Goal: Task Accomplishment & Management: Use online tool/utility

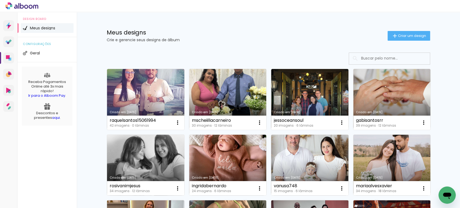
click at [141, 140] on link "Criado em [DATE]" at bounding box center [145, 165] width 77 height 61
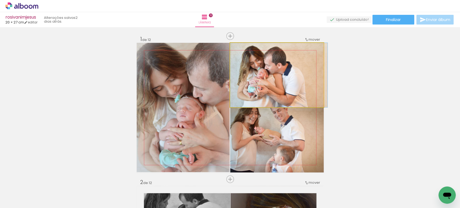
drag, startPoint x: 275, startPoint y: 70, endPoint x: 282, endPoint y: 72, distance: 7.3
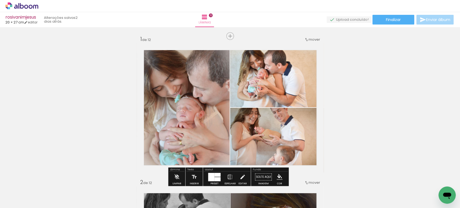
click at [282, 72] on quentale-photo at bounding box center [277, 75] width 94 height 64
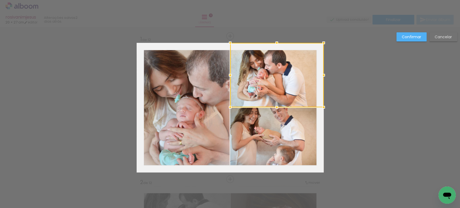
click at [282, 72] on div at bounding box center [277, 75] width 94 height 64
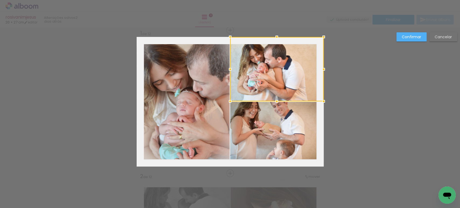
scroll to position [6, 0]
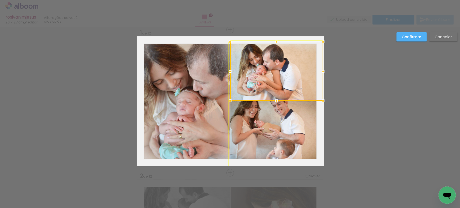
drag, startPoint x: 321, startPoint y: 34, endPoint x: 324, endPoint y: 39, distance: 4.8
click at [324, 39] on div at bounding box center [323, 41] width 11 height 11
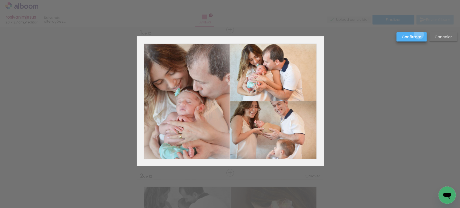
click at [0, 0] on slot "Confirmar" at bounding box center [0, 0] width 0 height 0
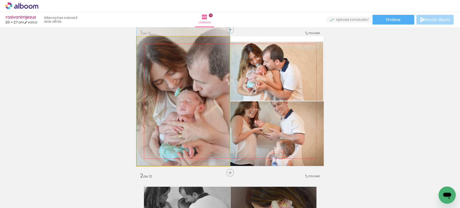
drag, startPoint x: 183, startPoint y: 83, endPoint x: 166, endPoint y: 81, distance: 17.0
click at [166, 81] on quentale-photo at bounding box center [183, 101] width 93 height 130
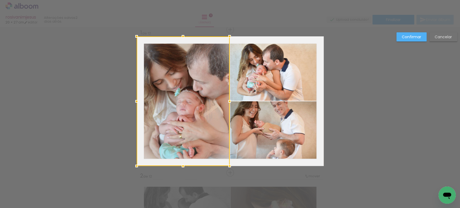
click at [166, 81] on div at bounding box center [183, 101] width 93 height 130
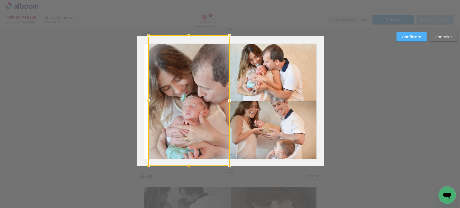
drag, startPoint x: 132, startPoint y: 36, endPoint x: 141, endPoint y: 41, distance: 10.3
click at [141, 41] on album-spread "1 de 12" at bounding box center [230, 101] width 187 height 130
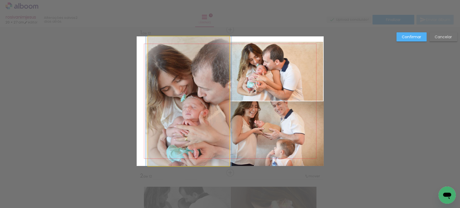
click at [181, 72] on quentale-photo at bounding box center [188, 101] width 81 height 130
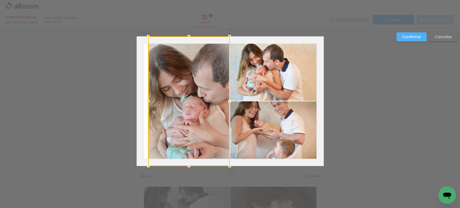
click at [154, 90] on div at bounding box center [188, 101] width 81 height 130
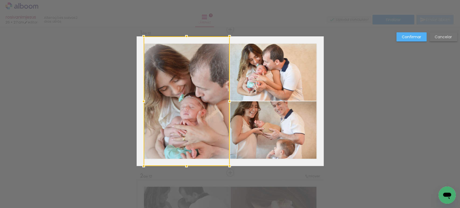
drag, startPoint x: 147, startPoint y: 100, endPoint x: 143, endPoint y: 100, distance: 4.6
click at [143, 100] on div at bounding box center [143, 101] width 11 height 11
click at [0, 0] on slot "Confirmar" at bounding box center [0, 0] width 0 height 0
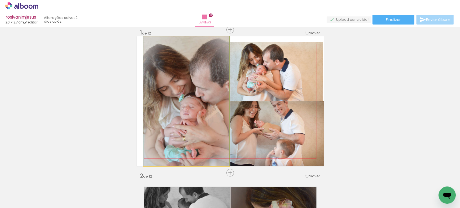
drag, startPoint x: 176, startPoint y: 98, endPoint x: 171, endPoint y: 98, distance: 5.1
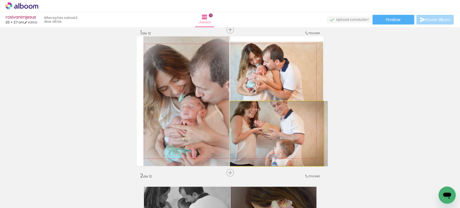
drag, startPoint x: 296, startPoint y: 126, endPoint x: 296, endPoint y: 129, distance: 2.7
click at [300, 125] on quentale-photo at bounding box center [277, 133] width 94 height 65
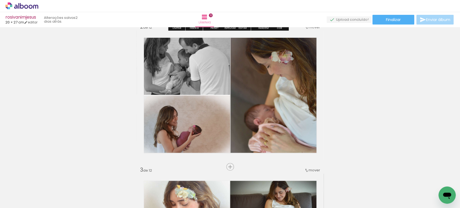
scroll to position [156, 0]
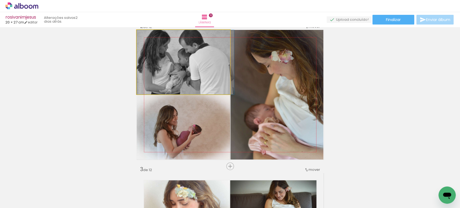
drag, startPoint x: 173, startPoint y: 51, endPoint x: 199, endPoint y: 60, distance: 28.1
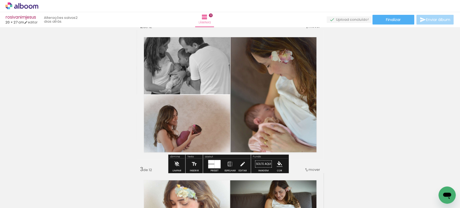
click at [188, 56] on quentale-photo at bounding box center [184, 62] width 94 height 64
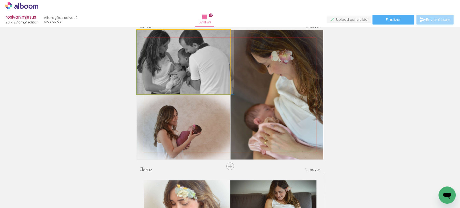
click at [188, 56] on quentale-photo at bounding box center [184, 62] width 94 height 64
click at [187, 55] on quentale-photo at bounding box center [184, 62] width 94 height 64
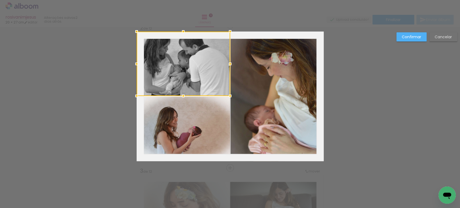
click at [187, 55] on div at bounding box center [184, 64] width 94 height 64
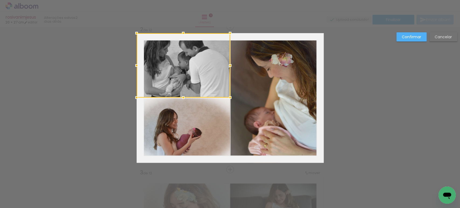
scroll to position [150, 0]
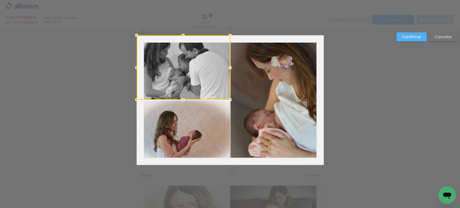
click at [187, 55] on div at bounding box center [184, 67] width 94 height 64
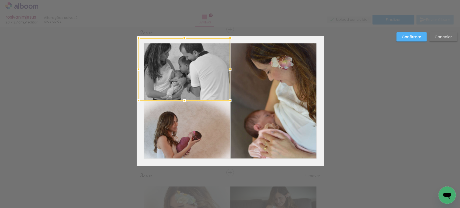
drag, startPoint x: 132, startPoint y: 36, endPoint x: 137, endPoint y: 38, distance: 5.0
click at [137, 38] on div at bounding box center [138, 38] width 11 height 11
click at [0, 0] on paper-button "Confirmar" at bounding box center [0, 0] width 0 height 0
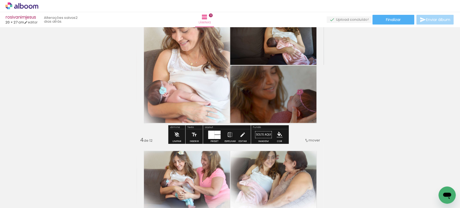
scroll to position [329, 0]
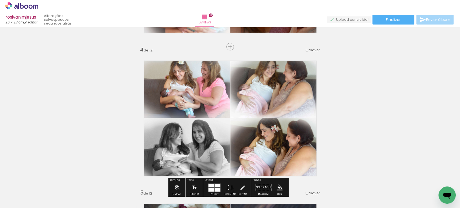
click at [195, 81] on quentale-photo at bounding box center [184, 85] width 94 height 64
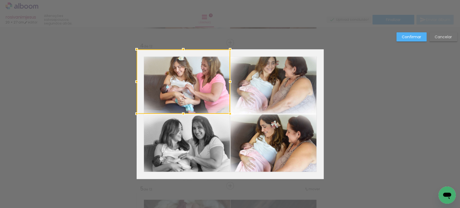
click at [195, 81] on div at bounding box center [184, 81] width 94 height 64
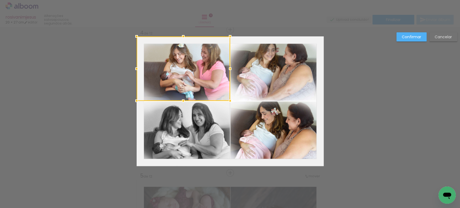
scroll to position [436, 0]
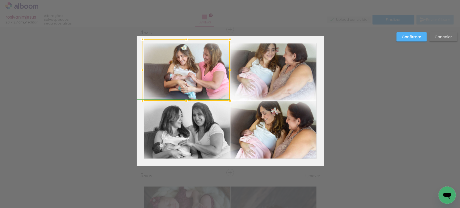
drag, startPoint x: 130, startPoint y: 33, endPoint x: 131, endPoint y: 35, distance: 2.7
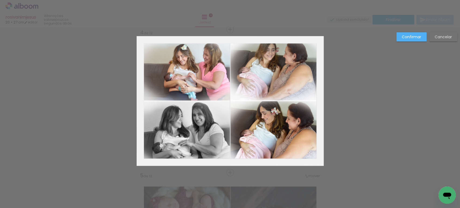
click at [298, 57] on quentale-photo at bounding box center [276, 68] width 93 height 64
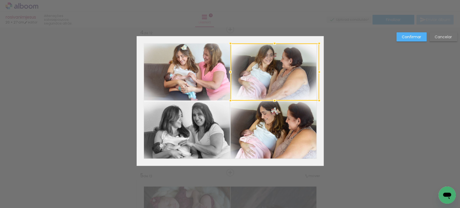
drag, startPoint x: 323, startPoint y: 36, endPoint x: 332, endPoint y: 44, distance: 12.0
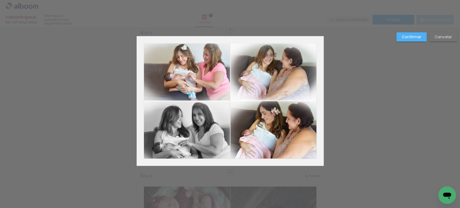
click at [311, 66] on quentale-photo at bounding box center [274, 71] width 89 height 57
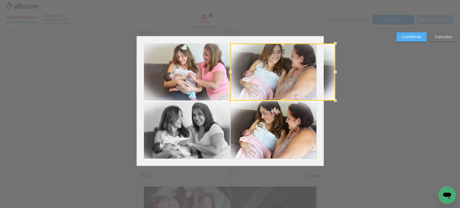
drag, startPoint x: 315, startPoint y: 67, endPoint x: 322, endPoint y: 67, distance: 7.0
click at [322, 67] on div at bounding box center [282, 71] width 105 height 57
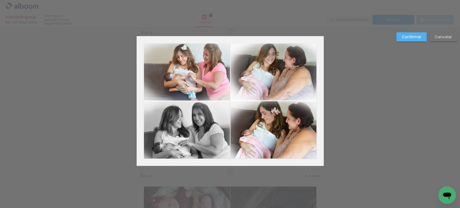
click at [0, 0] on slot "Confirmar" at bounding box center [0, 0] width 0 height 0
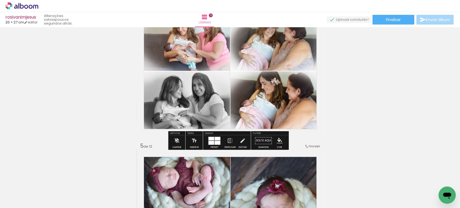
scroll to position [466, 0]
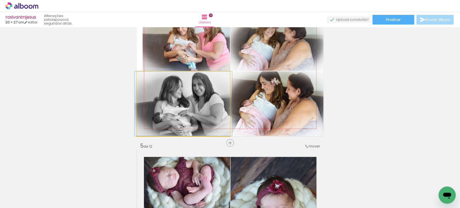
drag, startPoint x: 179, startPoint y: 106, endPoint x: 179, endPoint y: 102, distance: 4.9
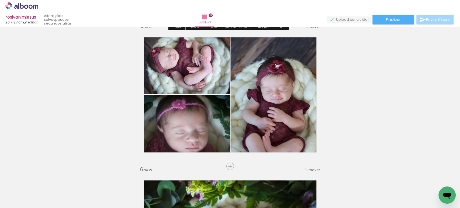
scroll to position [586, 0]
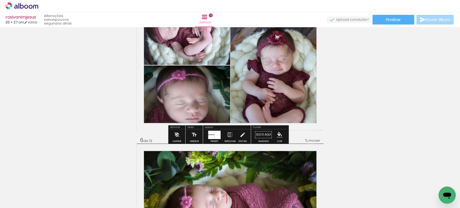
click at [190, 107] on quentale-photo at bounding box center [184, 97] width 94 height 65
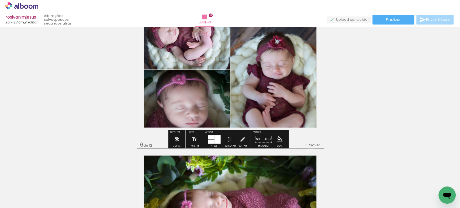
click at [0, 0] on div at bounding box center [0, 0] width 0 height 0
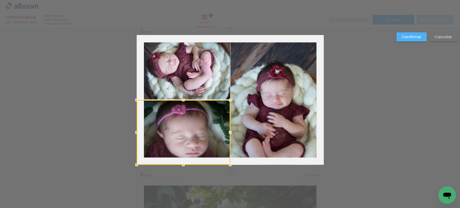
scroll to position [579, 0]
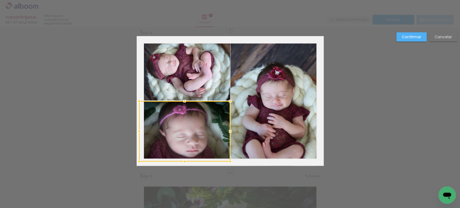
drag, startPoint x: 133, startPoint y: 167, endPoint x: 137, endPoint y: 163, distance: 5.9
click at [137, 163] on div at bounding box center [139, 161] width 11 height 11
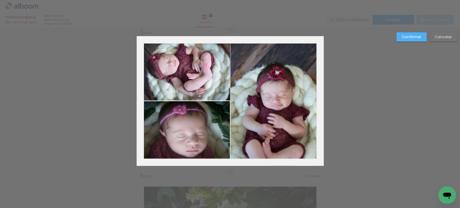
click at [407, 32] on paper-button "Confirmar" at bounding box center [411, 36] width 30 height 9
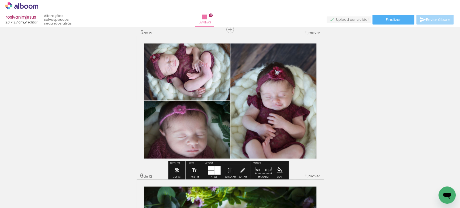
click at [155, 124] on quentale-photo at bounding box center [184, 131] width 91 height 60
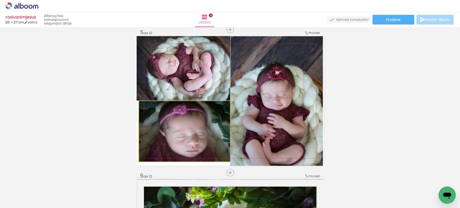
click at [155, 124] on quentale-photo at bounding box center [184, 131] width 91 height 60
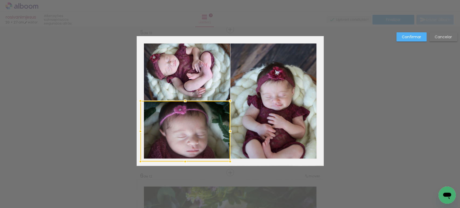
click at [135, 102] on div at bounding box center [140, 100] width 11 height 11
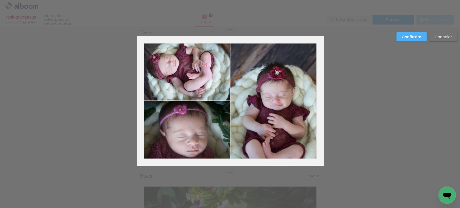
click at [0, 0] on slot "Confirmar" at bounding box center [0, 0] width 0 height 0
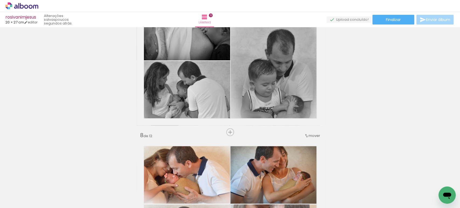
scroll to position [905, 0]
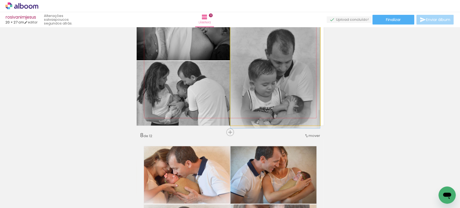
click at [281, 91] on quentale-photo at bounding box center [274, 61] width 89 height 130
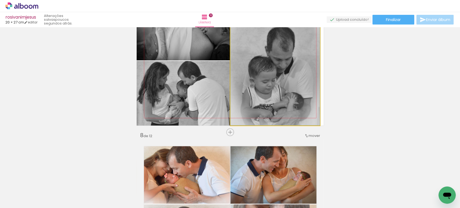
drag, startPoint x: 281, startPoint y: 91, endPoint x: 284, endPoint y: 74, distance: 16.6
click at [289, 82] on quentale-photo at bounding box center [274, 61] width 89 height 130
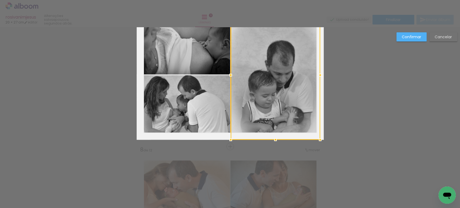
click at [289, 82] on div at bounding box center [275, 75] width 89 height 130
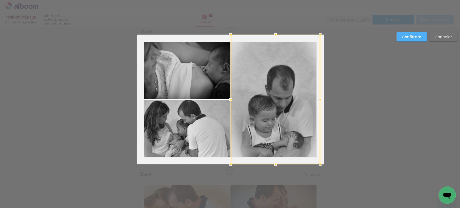
scroll to position [865, 0]
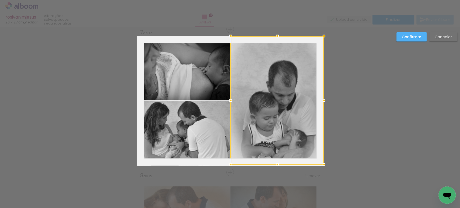
click at [319, 166] on div at bounding box center [324, 164] width 11 height 11
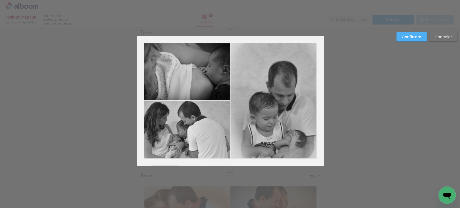
click at [0, 0] on slot "Confirmar" at bounding box center [0, 0] width 0 height 0
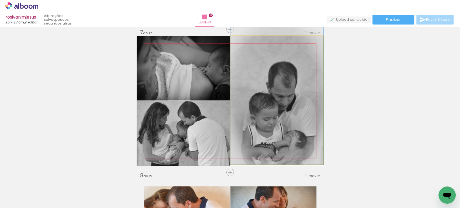
drag, startPoint x: 263, startPoint y: 109, endPoint x: 259, endPoint y: 90, distance: 19.5
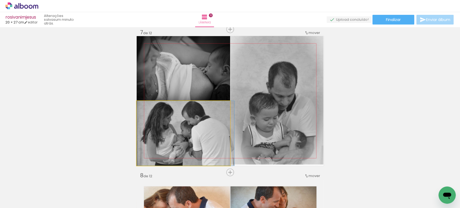
drag, startPoint x: 182, startPoint y: 139, endPoint x: 193, endPoint y: 138, distance: 11.1
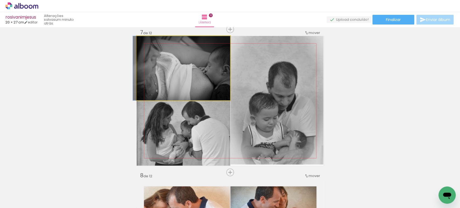
click at [180, 75] on quentale-photo at bounding box center [184, 68] width 94 height 64
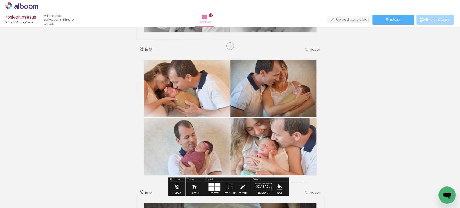
click at [293, 90] on quentale-photo at bounding box center [276, 85] width 93 height 65
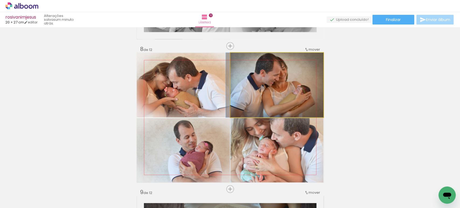
click at [293, 90] on quentale-photo at bounding box center [276, 85] width 93 height 65
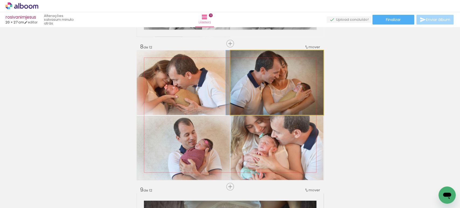
click at [0, 0] on div at bounding box center [0, 0] width 0 height 0
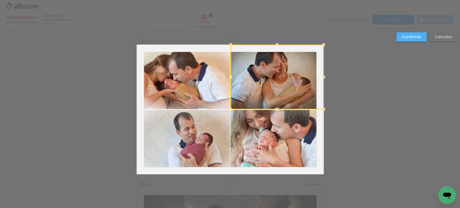
scroll to position [1008, 0]
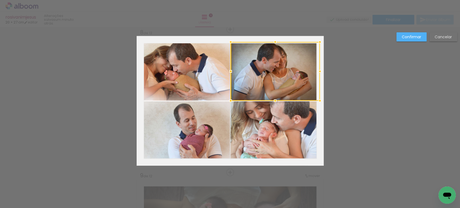
drag, startPoint x: 322, startPoint y: 33, endPoint x: 321, endPoint y: 38, distance: 5.4
click at [321, 38] on div at bounding box center [319, 42] width 11 height 11
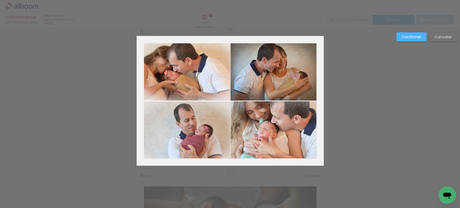
click at [0, 0] on slot "Confirmar" at bounding box center [0, 0] width 0 height 0
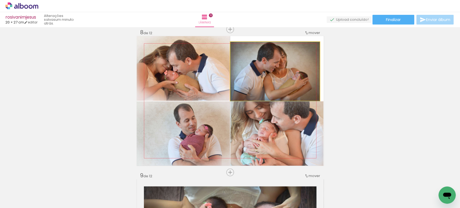
drag, startPoint x: 295, startPoint y: 65, endPoint x: 294, endPoint y: 71, distance: 5.6
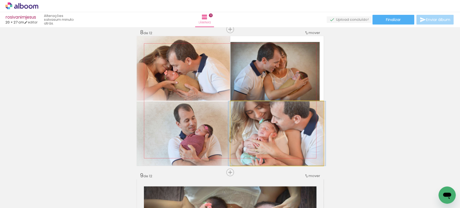
click at [265, 153] on quentale-photo at bounding box center [276, 133] width 93 height 64
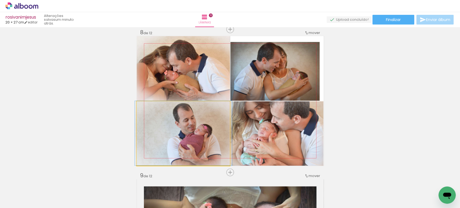
drag, startPoint x: 194, startPoint y: 135, endPoint x: 193, endPoint y: 132, distance: 3.3
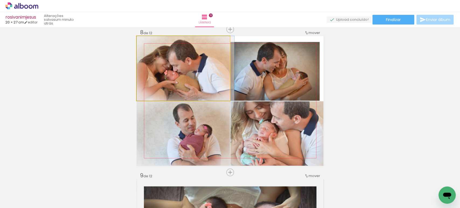
drag, startPoint x: 182, startPoint y: 56, endPoint x: 192, endPoint y: 58, distance: 9.9
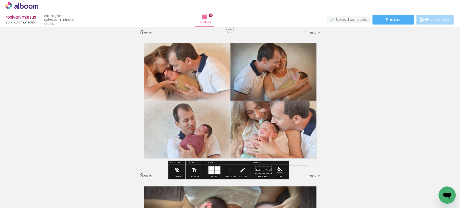
click at [191, 58] on quentale-photo at bounding box center [184, 68] width 94 height 65
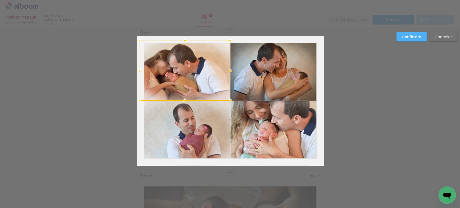
drag, startPoint x: 131, startPoint y: 34, endPoint x: 135, endPoint y: 38, distance: 5.7
click at [135, 38] on div at bounding box center [139, 40] width 11 height 11
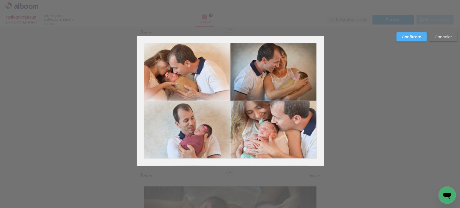
click at [0, 0] on slot "Confirmar" at bounding box center [0, 0] width 0 height 0
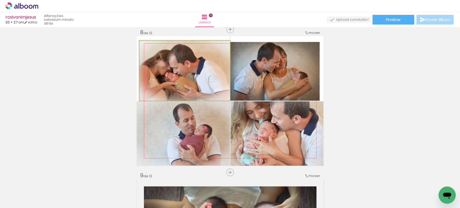
drag, startPoint x: 163, startPoint y: 75, endPoint x: 177, endPoint y: 78, distance: 14.6
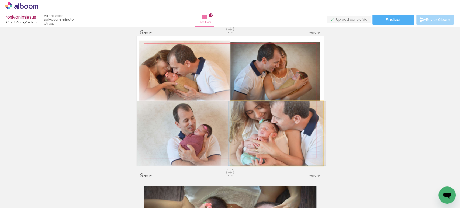
click at [267, 142] on quentale-photo at bounding box center [276, 133] width 93 height 64
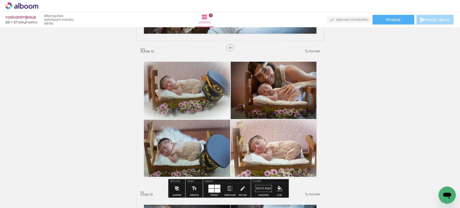
click at [282, 78] on quentale-photo at bounding box center [277, 86] width 93 height 65
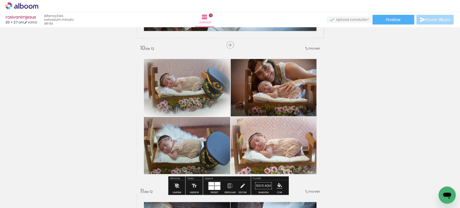
click at [0, 0] on div at bounding box center [0, 0] width 0 height 0
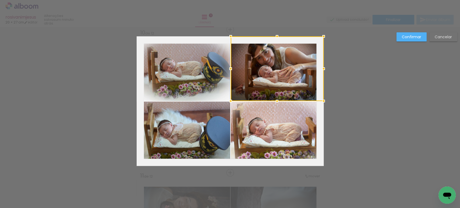
scroll to position [1295, 0]
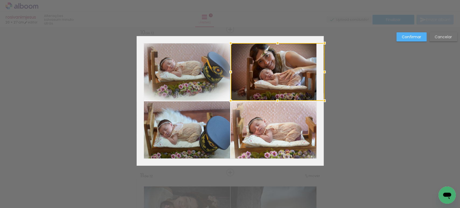
drag, startPoint x: 321, startPoint y: 35, endPoint x: 319, endPoint y: 42, distance: 7.4
click at [319, 42] on div at bounding box center [324, 43] width 11 height 11
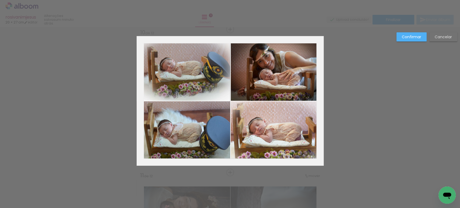
drag, startPoint x: 405, startPoint y: 34, endPoint x: 402, endPoint y: 37, distance: 4.6
click at [0, 0] on slot "Confirmar" at bounding box center [0, 0] width 0 height 0
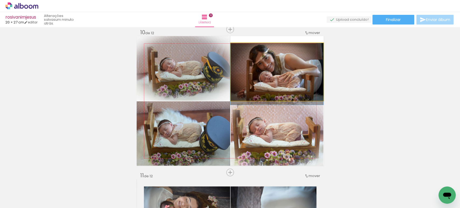
drag, startPoint x: 273, startPoint y: 73, endPoint x: 269, endPoint y: 82, distance: 10.2
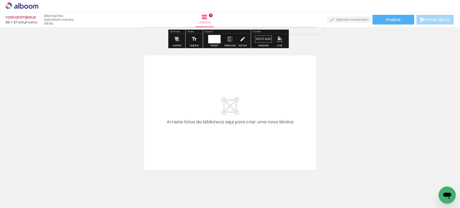
scroll to position [1712, 0]
click at [382, 20] on paper-button "Finalizar" at bounding box center [393, 20] width 42 height 10
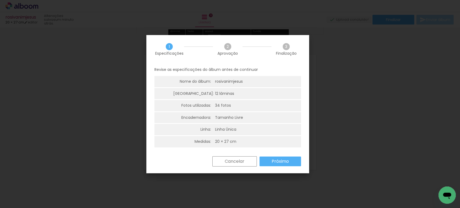
click at [276, 158] on paper-button "Próximo" at bounding box center [279, 162] width 41 height 10
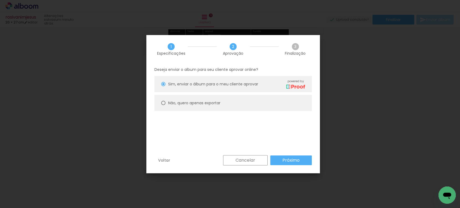
click at [191, 100] on div "Não, quero apenas exportar" at bounding box center [194, 103] width 52 height 6
type paper-radio-button "on"
click at [296, 157] on paper-button "Próximo" at bounding box center [290, 160] width 41 height 10
type input "Alta, 300 DPI"
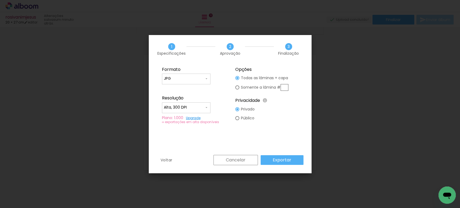
click at [295, 157] on paper-button "Exportar" at bounding box center [282, 160] width 43 height 10
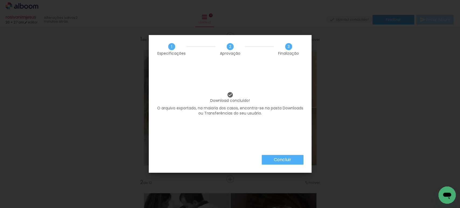
scroll to position [1712, 0]
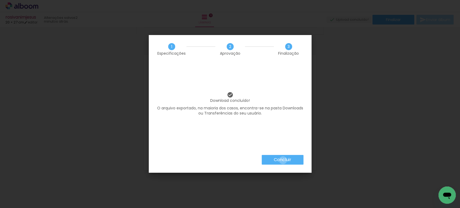
click at [0, 0] on slot "Concluir" at bounding box center [0, 0] width 0 height 0
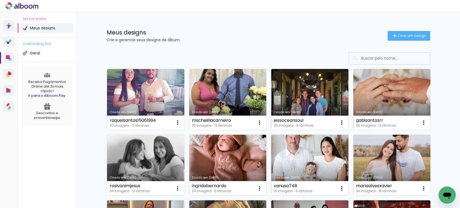
click at [385, 86] on link "Criado em [DATE]" at bounding box center [391, 99] width 77 height 61
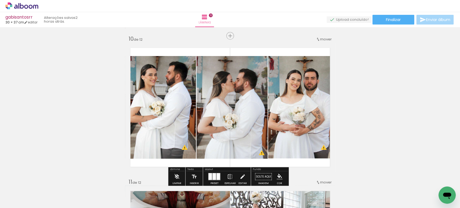
scroll to position [1288, 0]
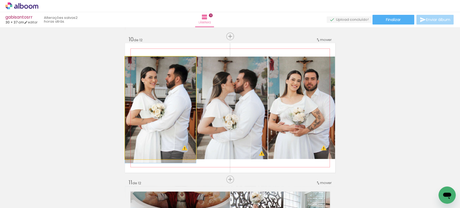
drag, startPoint x: 151, startPoint y: 82, endPoint x: 151, endPoint y: 89, distance: 7.6
click at [161, 90] on quentale-photo at bounding box center [160, 108] width 71 height 102
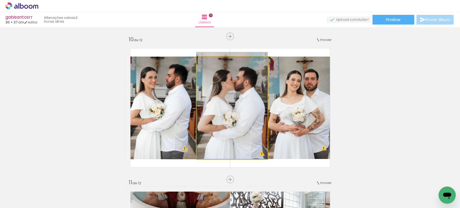
drag, startPoint x: 226, startPoint y: 88, endPoint x: 226, endPoint y: 79, distance: 8.9
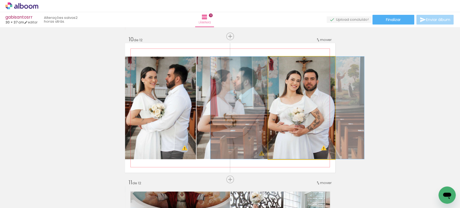
drag, startPoint x: 309, startPoint y: 92, endPoint x: 309, endPoint y: 81, distance: 10.5
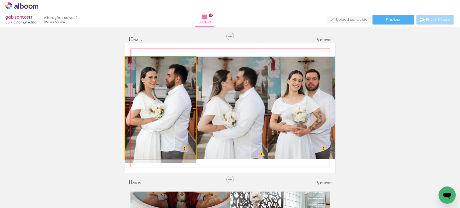
click at [138, 97] on quentale-photo at bounding box center [160, 108] width 71 height 102
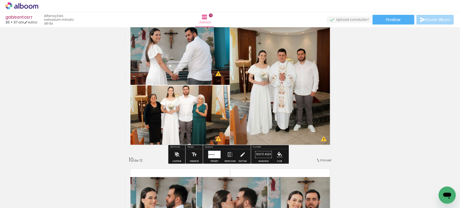
scroll to position [1167, 0]
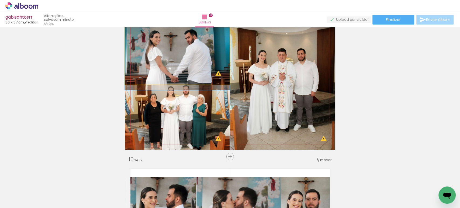
drag, startPoint x: 165, startPoint y: 62, endPoint x: 163, endPoint y: 106, distance: 44.3
click at [0, 0] on slot at bounding box center [0, 0] width 0 height 0
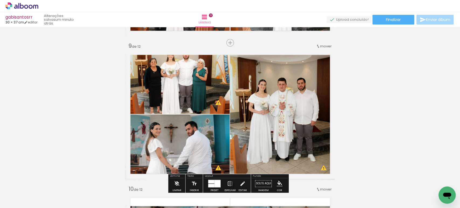
scroll to position [1138, 0]
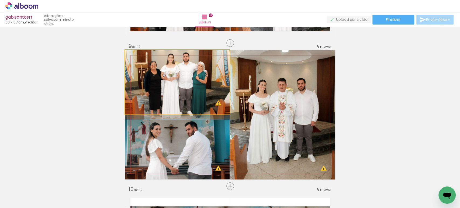
drag, startPoint x: 183, startPoint y: 80, endPoint x: 184, endPoint y: 87, distance: 6.5
click at [188, 89] on quentale-photo at bounding box center [177, 82] width 105 height 64
click at [203, 82] on quentale-photo at bounding box center [177, 82] width 105 height 64
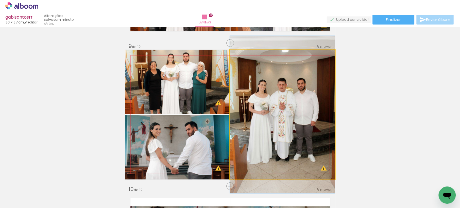
click at [264, 83] on quentale-photo at bounding box center [282, 115] width 105 height 130
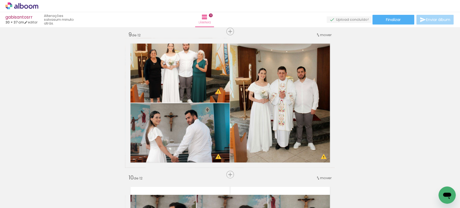
scroll to position [1150, 0]
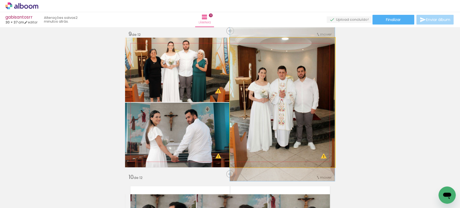
click at [294, 86] on quentale-photo at bounding box center [282, 103] width 105 height 130
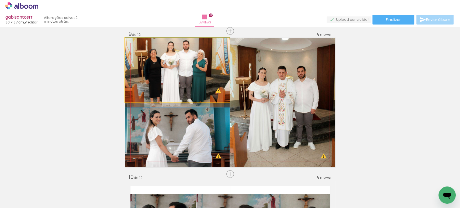
click at [218, 78] on quentale-photo at bounding box center [177, 70] width 105 height 64
click at [128, 77] on quentale-photo at bounding box center [177, 70] width 105 height 64
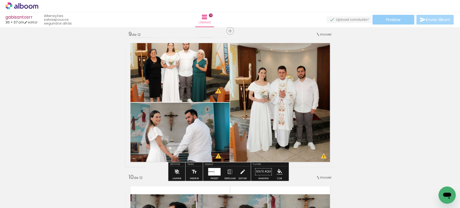
click at [386, 18] on span "Finalizar" at bounding box center [393, 20] width 15 height 4
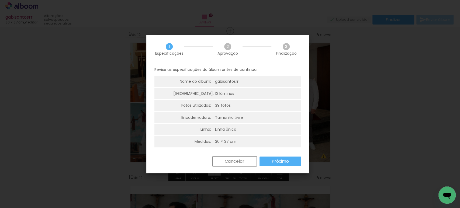
click at [0, 0] on slot "Próximo" at bounding box center [0, 0] width 0 height 0
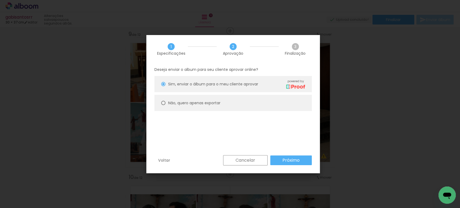
click at [215, 106] on div "Não, quero apenas exportar" at bounding box center [194, 103] width 52 height 6
type paper-radio-button "on"
click at [0, 0] on slot "Próximo" at bounding box center [0, 0] width 0 height 0
type input "Alta, 300 DPI"
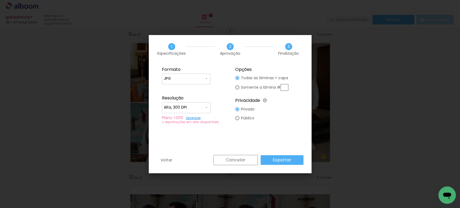
click at [172, 74] on paper-input-container "JPG" at bounding box center [186, 79] width 49 height 11
click at [175, 84] on paper-item "PDF" at bounding box center [186, 88] width 49 height 11
type input "PDF"
click at [173, 109] on input "Alta, 300 DPI" at bounding box center [184, 107] width 40 height 5
click at [0, 0] on slot "Baixa" at bounding box center [0, 0] width 0 height 0
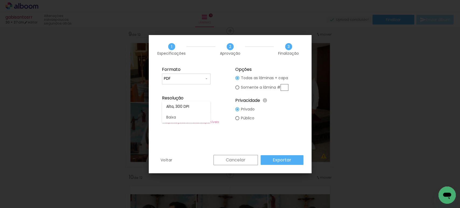
type input "Baixa"
click at [0, 0] on slot "Exportar" at bounding box center [0, 0] width 0 height 0
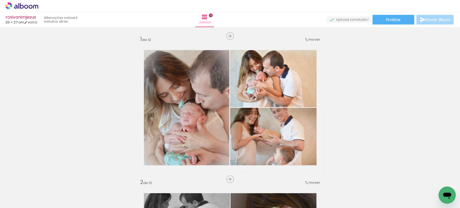
scroll to position [1712, 0]
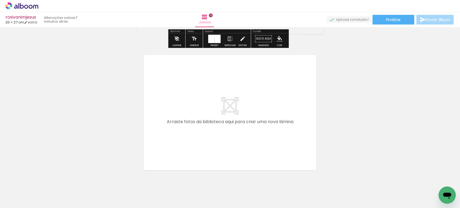
click at [36, 7] on icon at bounding box center [35, 7] width 5 height 4
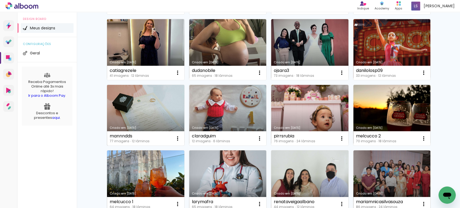
scroll to position [180, 0]
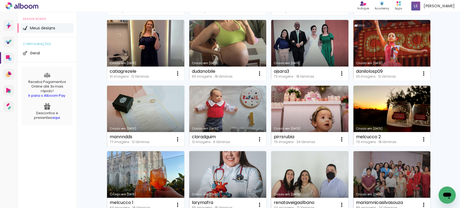
click at [138, 99] on link "Criado em [DATE]" at bounding box center [145, 116] width 77 height 61
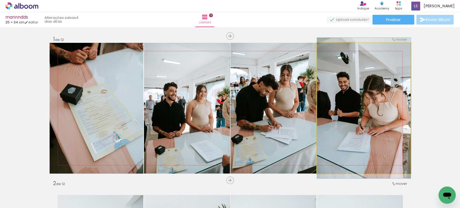
click at [390, 115] on quentale-photo at bounding box center [364, 108] width 94 height 131
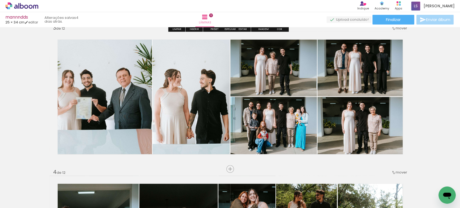
scroll to position [299, 0]
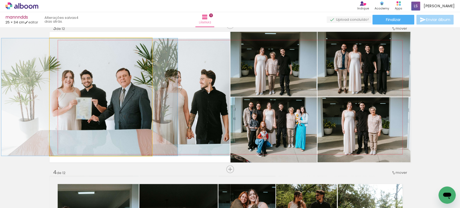
click at [125, 101] on quentale-photo at bounding box center [101, 96] width 102 height 117
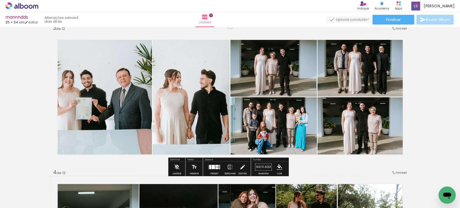
click at [125, 101] on quentale-photo at bounding box center [101, 96] width 102 height 117
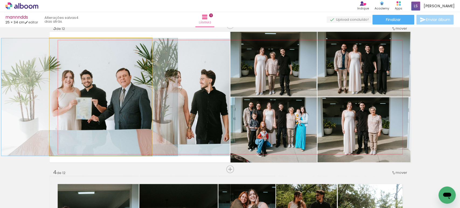
click at [125, 101] on quentale-photo at bounding box center [101, 96] width 102 height 117
click at [0, 0] on div at bounding box center [0, 0] width 0 height 0
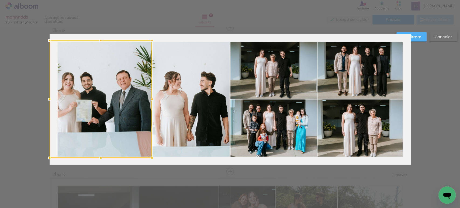
scroll to position [295, 0]
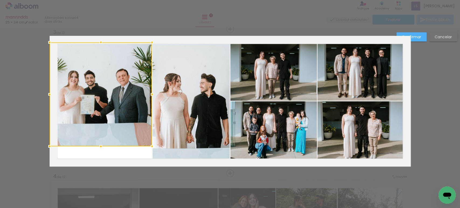
drag, startPoint x: 98, startPoint y: 161, endPoint x: 101, endPoint y: 148, distance: 13.8
click at [101, 148] on div at bounding box center [100, 146] width 11 height 11
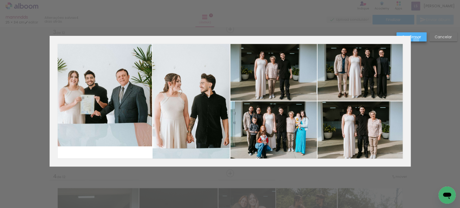
click at [0, 0] on paper-button "Confirmar" at bounding box center [0, 0] width 0 height 0
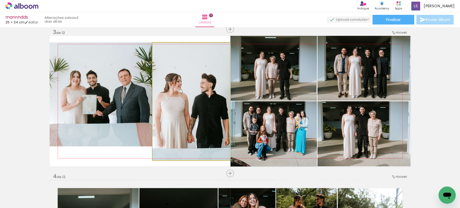
drag, startPoint x: 171, startPoint y: 96, endPoint x: 171, endPoint y: 91, distance: 4.6
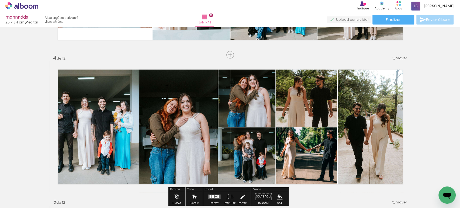
scroll to position [415, 0]
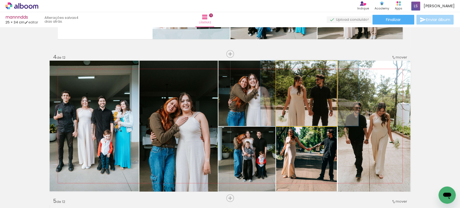
click at [302, 94] on quentale-photo at bounding box center [306, 93] width 61 height 65
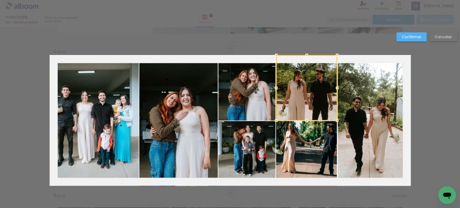
click at [302, 94] on div at bounding box center [306, 87] width 61 height 65
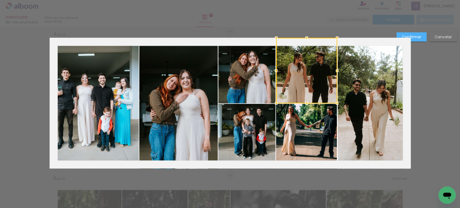
scroll to position [440, 0]
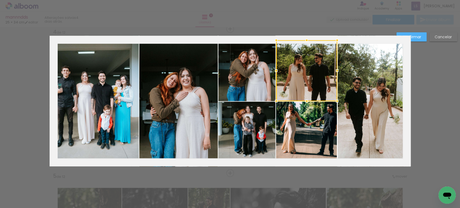
click at [306, 36] on div at bounding box center [306, 40] width 11 height 11
click at [0, 0] on paper-button "Confirmar" at bounding box center [0, 0] width 0 height 0
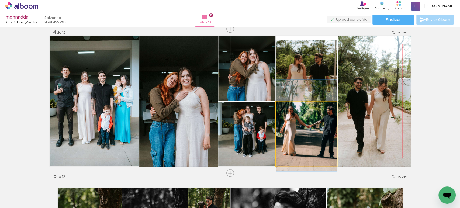
drag, startPoint x: 312, startPoint y: 134, endPoint x: 307, endPoint y: 136, distance: 5.8
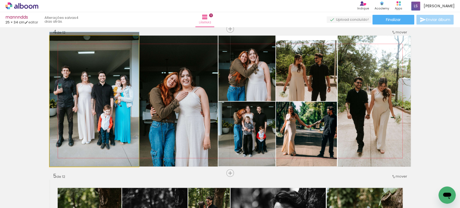
drag, startPoint x: 102, startPoint y: 91, endPoint x: 108, endPoint y: 91, distance: 5.7
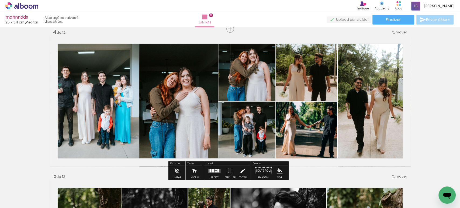
click at [108, 91] on quentale-photo at bounding box center [94, 101] width 89 height 131
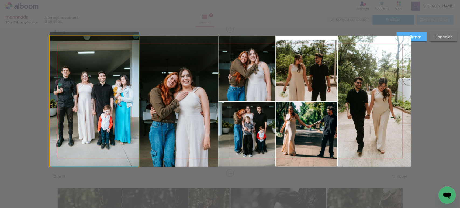
click at [108, 91] on quentale-photo at bounding box center [94, 101] width 89 height 131
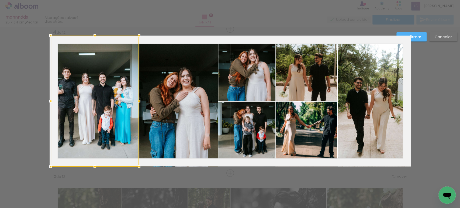
drag, startPoint x: 47, startPoint y: 100, endPoint x: 52, endPoint y: 100, distance: 5.1
click at [52, 100] on div at bounding box center [50, 101] width 11 height 11
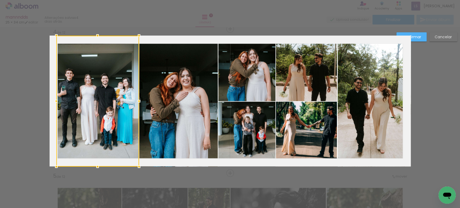
click at [51, 102] on div at bounding box center [56, 101] width 11 height 11
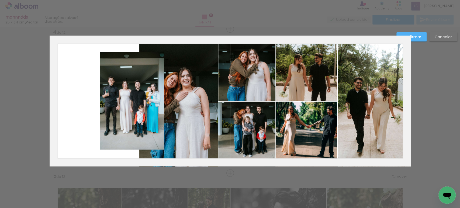
click at [0, 0] on paper-button "Cancelar" at bounding box center [0, 0] width 0 height 0
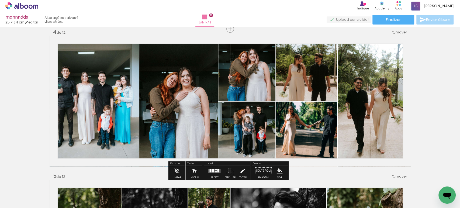
click at [90, 104] on quentale-photo at bounding box center [94, 101] width 89 height 131
click at [0, 0] on div at bounding box center [0, 0] width 0 height 0
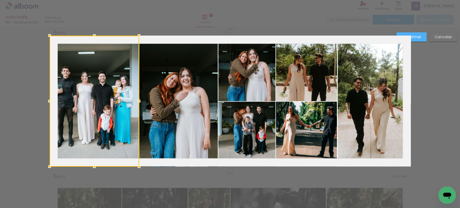
click at [90, 104] on div at bounding box center [94, 101] width 89 height 131
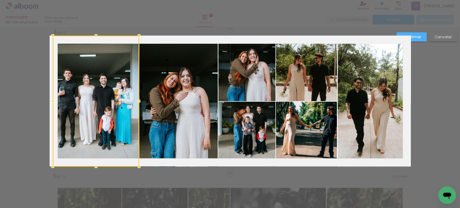
click at [47, 101] on div at bounding box center [52, 101] width 11 height 11
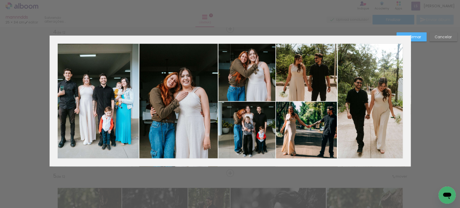
click at [50, 155] on quentale-layouter at bounding box center [230, 101] width 361 height 131
drag, startPoint x: 49, startPoint y: 158, endPoint x: 54, endPoint y: 157, distance: 5.2
click at [50, 158] on quentale-layouter at bounding box center [230, 101] width 361 height 131
click at [55, 157] on quentale-photo at bounding box center [96, 101] width 86 height 131
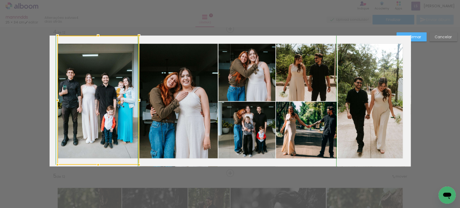
drag, startPoint x: 49, startPoint y: 168, endPoint x: 53, endPoint y: 168, distance: 4.1
click at [53, 168] on div at bounding box center [57, 164] width 11 height 11
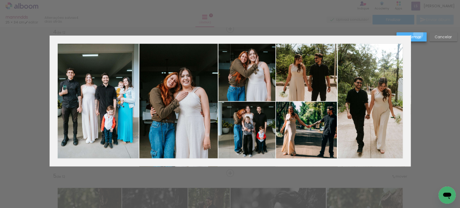
click at [0, 0] on slot "Confirmar" at bounding box center [0, 0] width 0 height 0
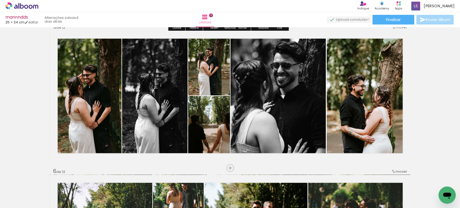
scroll to position [589, 0]
